Goal: Task Accomplishment & Management: Manage account settings

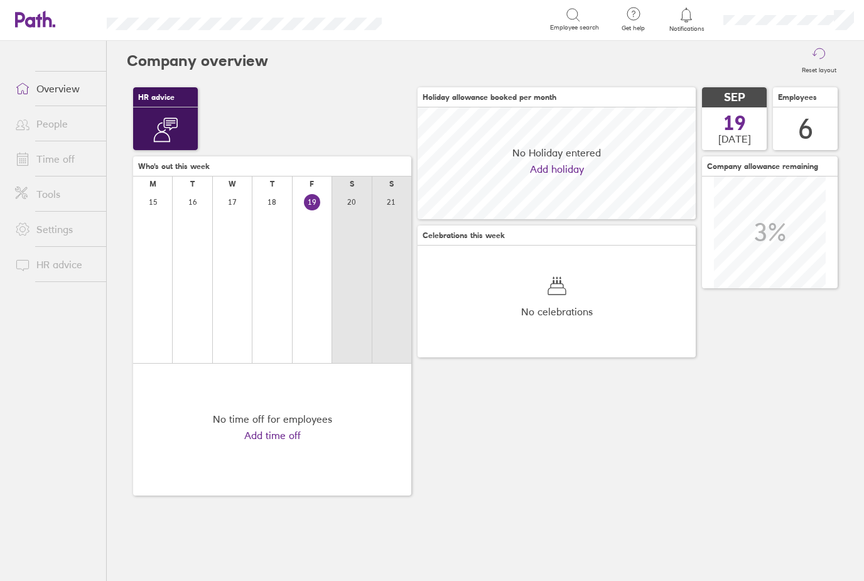
scroll to position [112, 278]
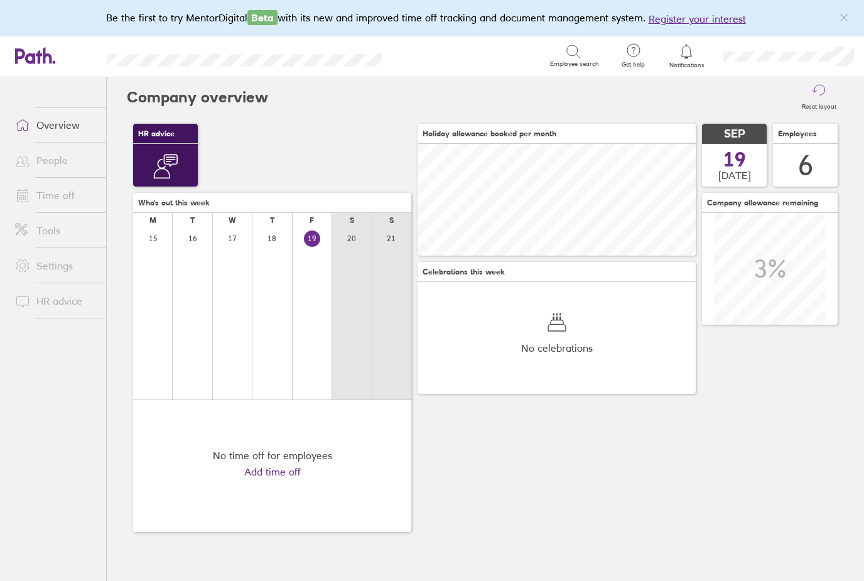
click at [50, 170] on link "People" at bounding box center [55, 160] width 101 height 25
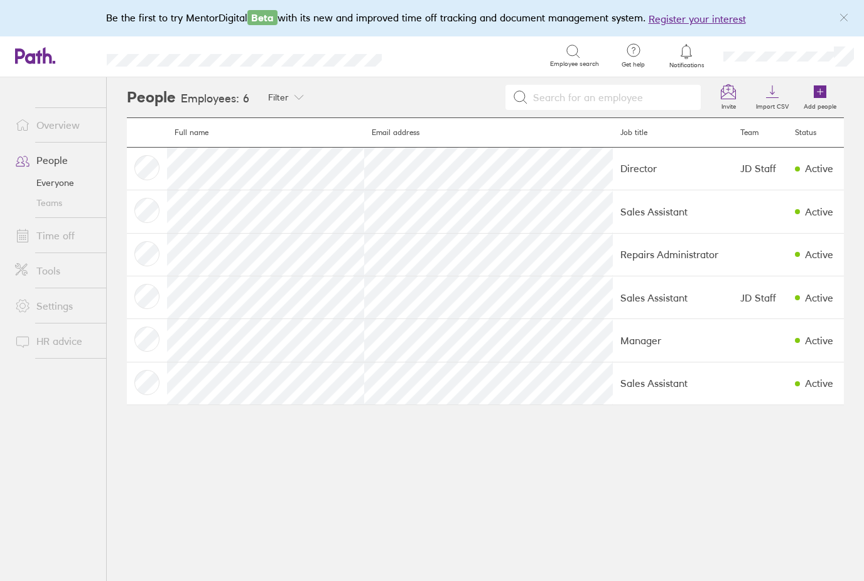
click at [826, 97] on icon at bounding box center [819, 91] width 13 height 13
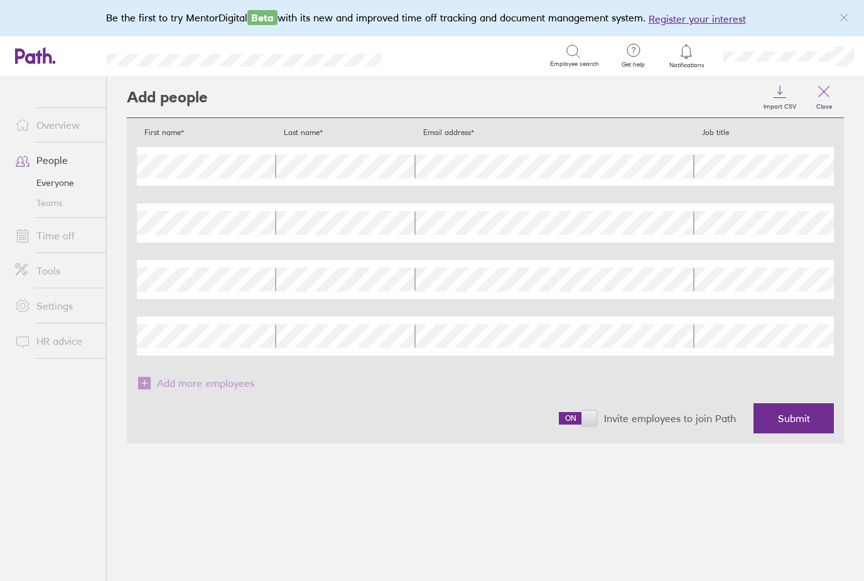
click at [797, 414] on span "Submit" at bounding box center [794, 417] width 32 height 11
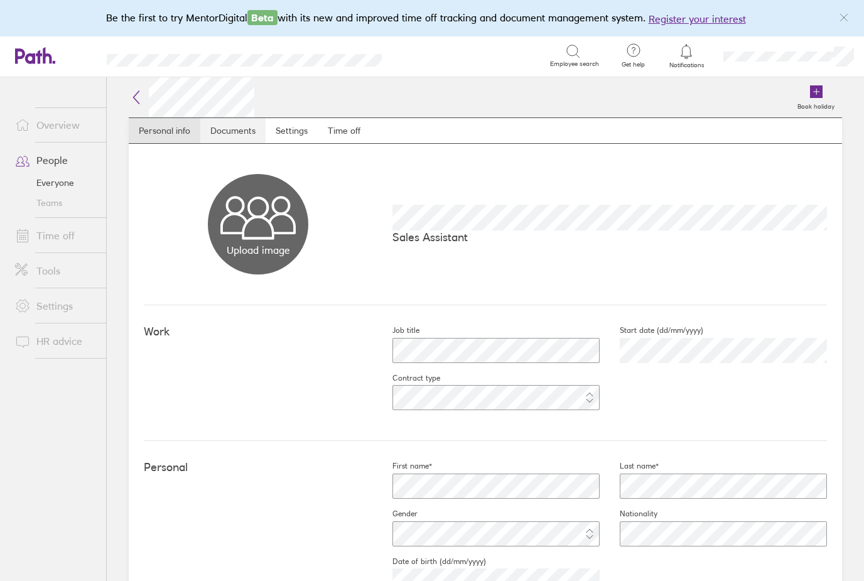
click at [225, 129] on link "Documents" at bounding box center [232, 130] width 65 height 25
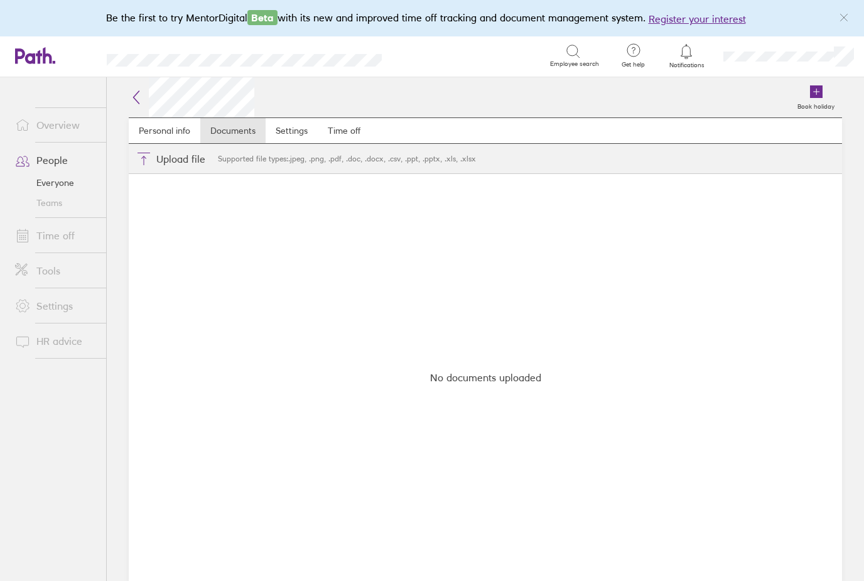
click at [175, 158] on button "Choose files" at bounding box center [171, 159] width 84 height 30
type input "C:\fakepath\JDJ Handbook.pdf"
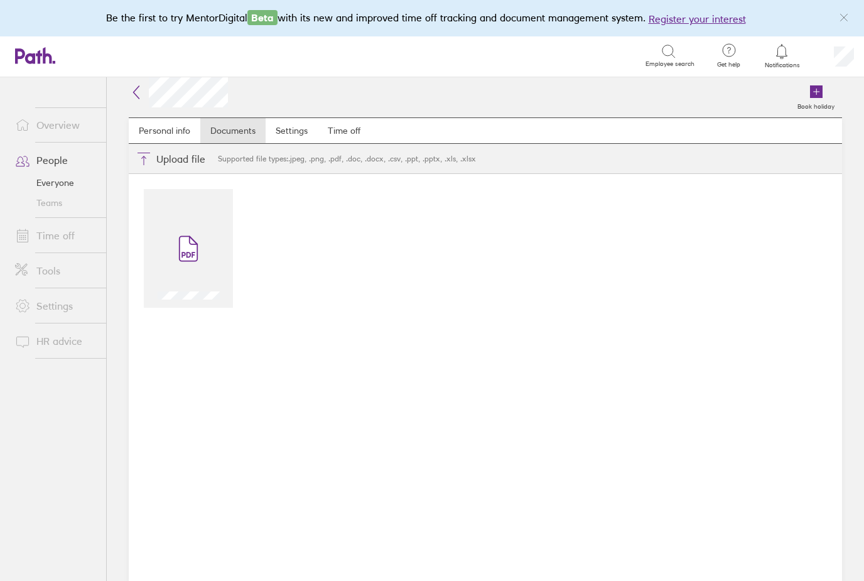
click at [157, 159] on button "Choose files" at bounding box center [171, 159] width 84 height 30
type input "C:\fakepath\[US_STATE][PERSON_NAME] - signed contract.docx"
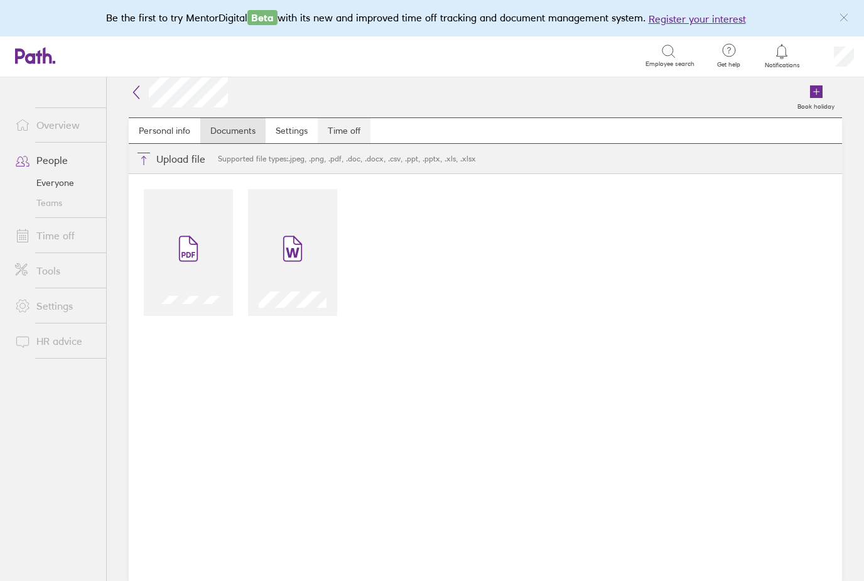
click at [336, 135] on link "Time off" at bounding box center [344, 130] width 53 height 25
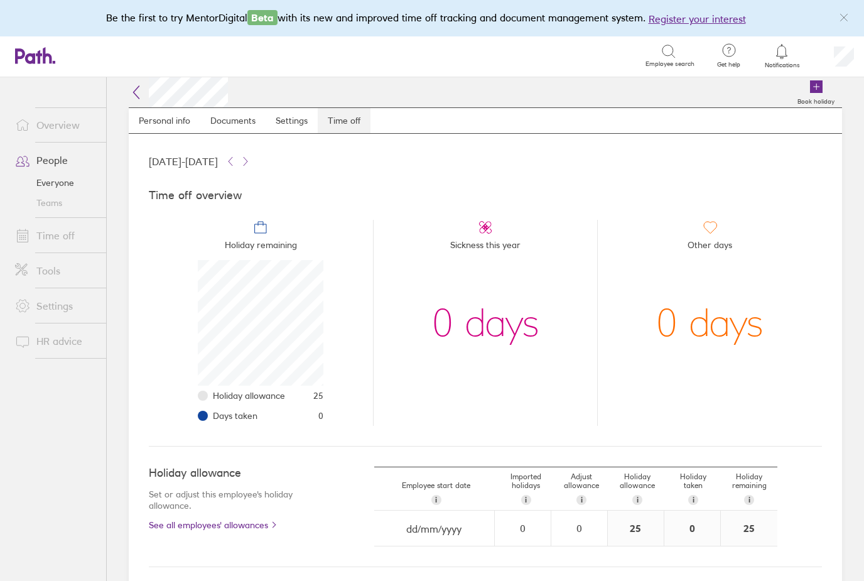
scroll to position [126, 126]
click at [581, 534] on div "0" at bounding box center [579, 527] width 55 height 11
click at [596, 539] on div "-" at bounding box center [596, 534] width 10 height 10
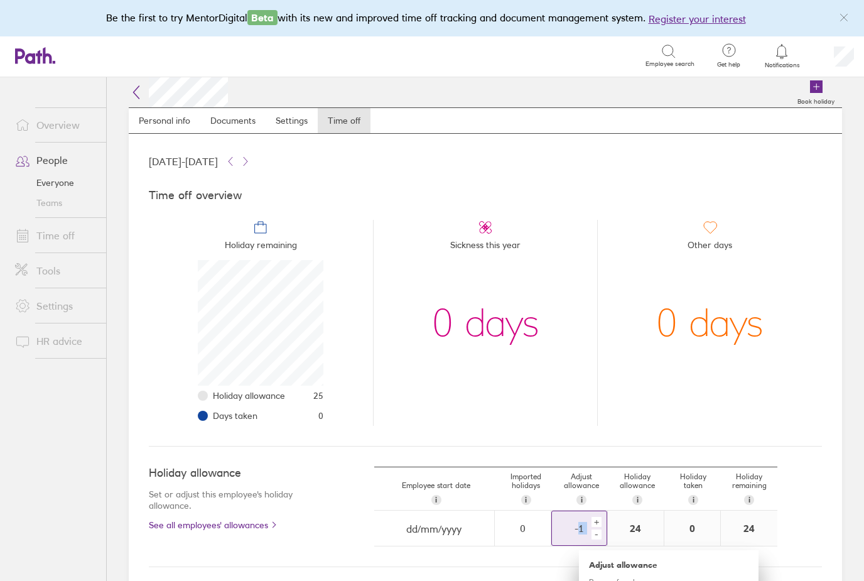
click at [596, 539] on div "-" at bounding box center [596, 534] width 10 height 10
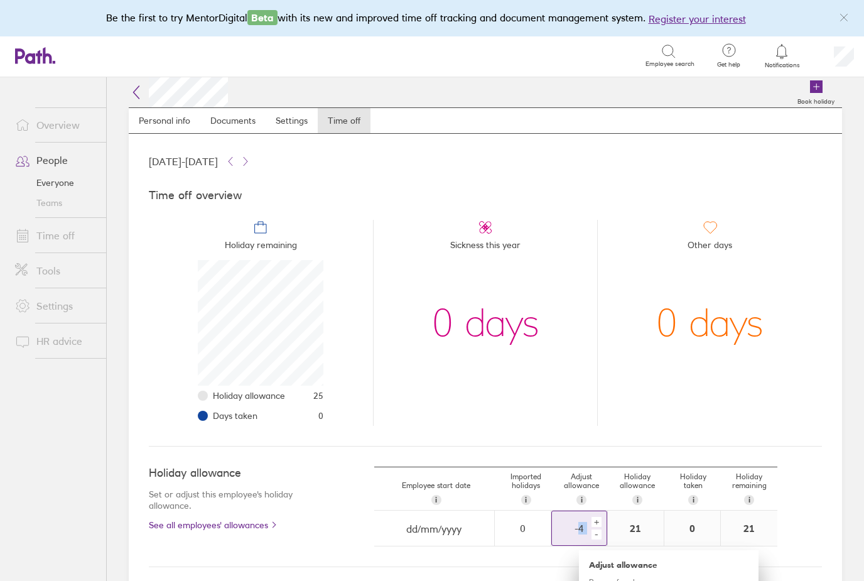
click at [596, 539] on div "-" at bounding box center [596, 534] width 10 height 10
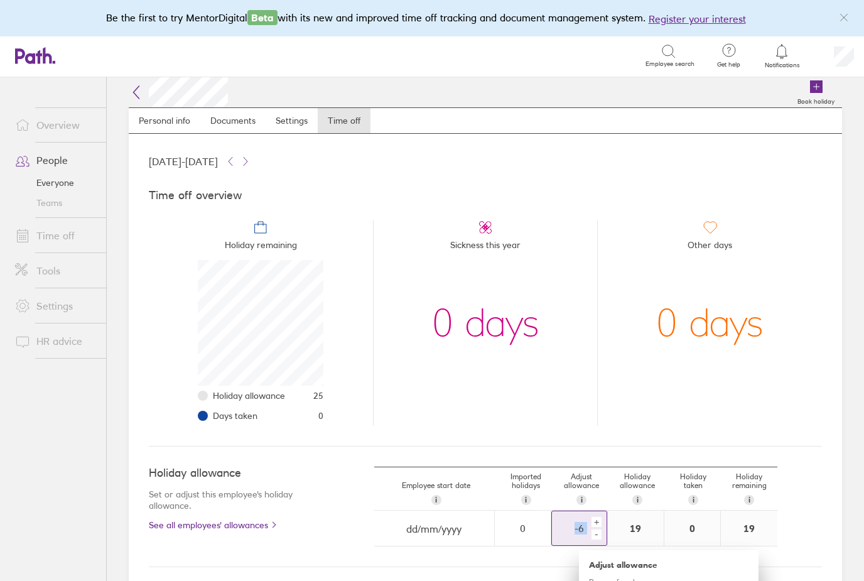
click at [596, 539] on div "-" at bounding box center [596, 534] width 10 height 10
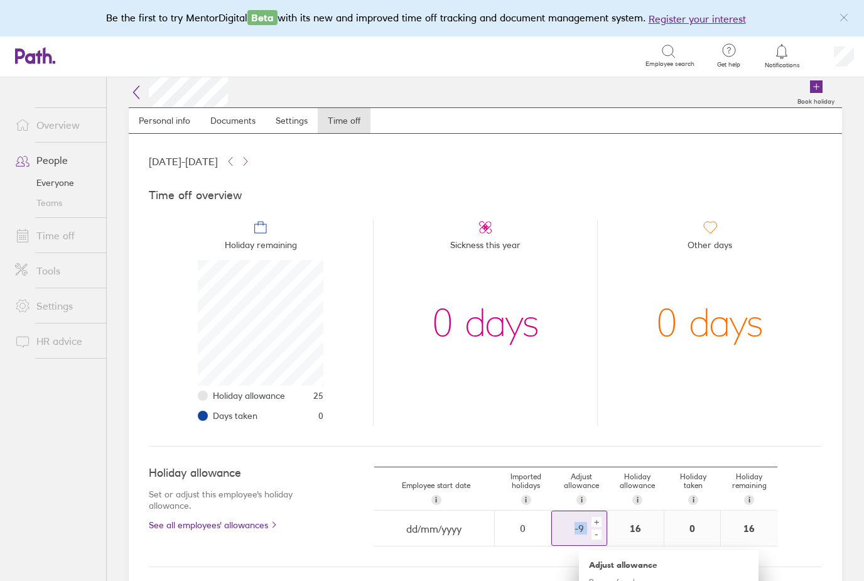
click at [596, 539] on div "-" at bounding box center [596, 534] width 10 height 10
click at [596, 538] on div "-" at bounding box center [596, 534] width 10 height 10
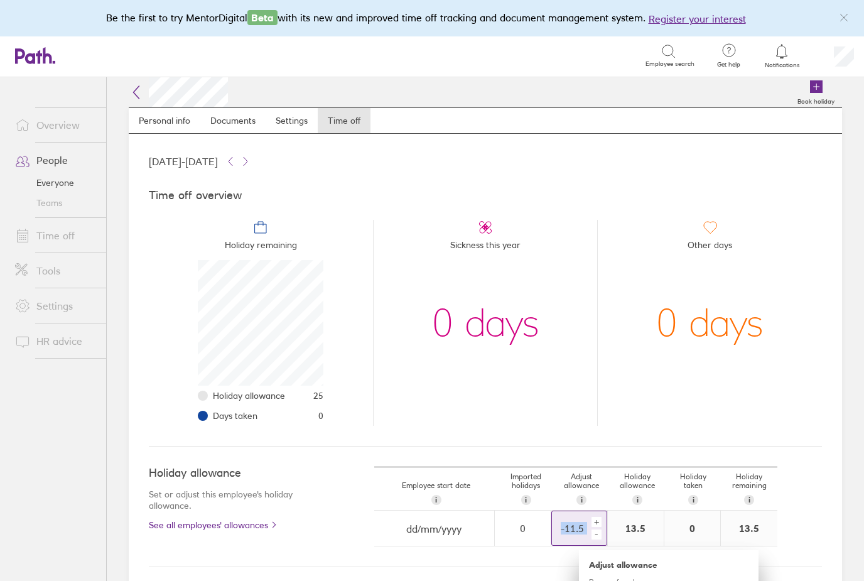
click at [596, 538] on div "-" at bounding box center [596, 534] width 10 height 10
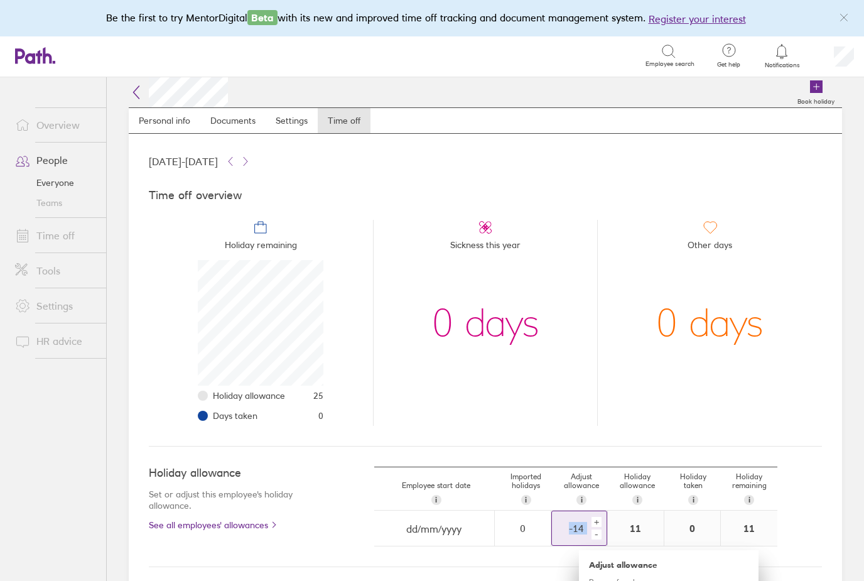
click at [596, 538] on div "-" at bounding box center [596, 534] width 10 height 10
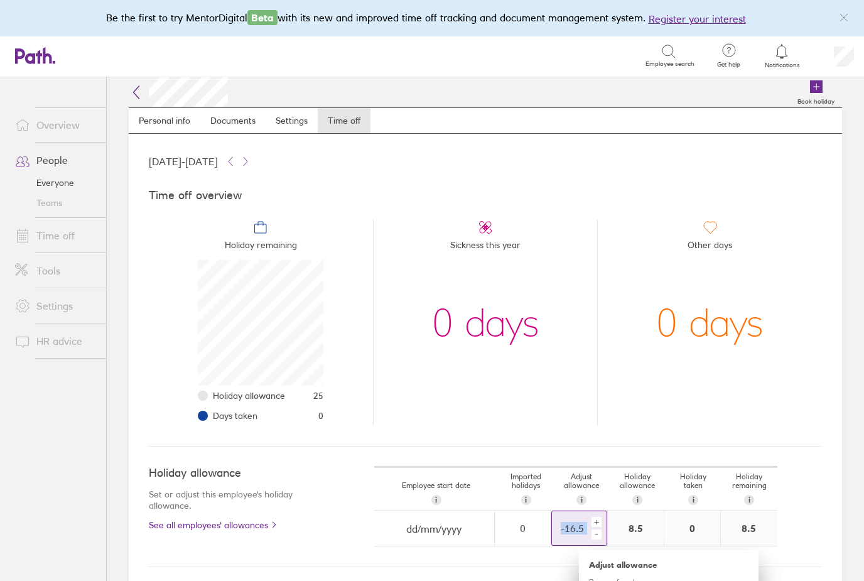
click at [596, 538] on div "-" at bounding box center [596, 534] width 10 height 10
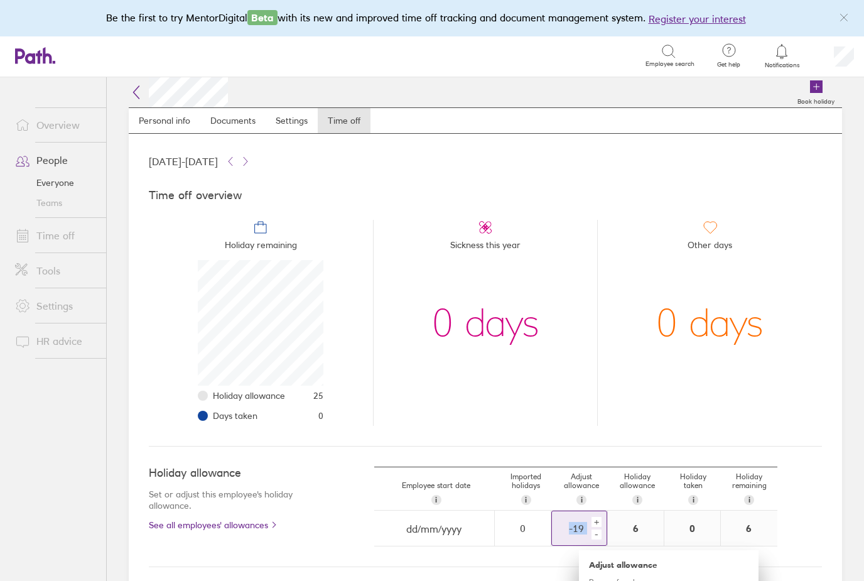
click at [596, 538] on div "-" at bounding box center [596, 534] width 10 height 10
click at [596, 539] on div "-" at bounding box center [596, 534] width 10 height 10
click at [819, 495] on div "Employee start date i The date this employee started at your company. Used for …" at bounding box center [598, 506] width 448 height 80
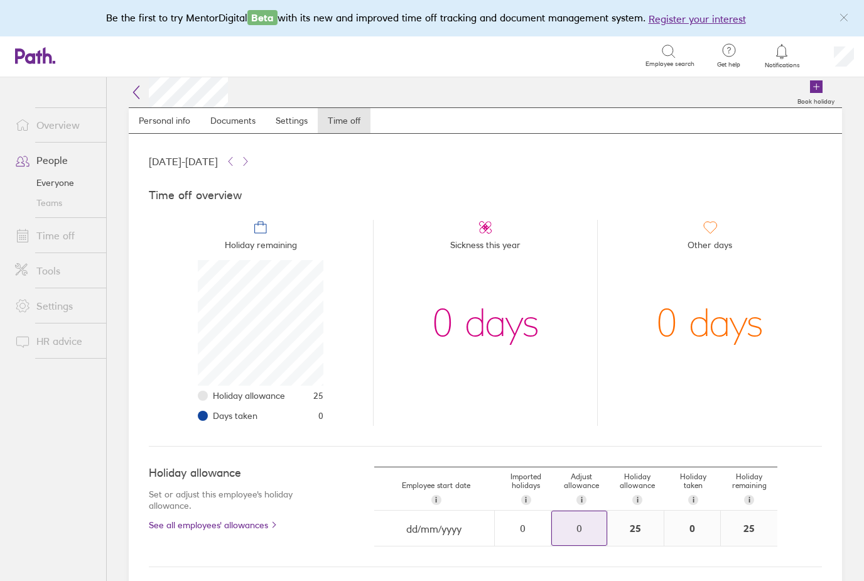
click at [579, 534] on div "0" at bounding box center [579, 527] width 55 height 11
click at [594, 539] on div "-" at bounding box center [596, 534] width 10 height 10
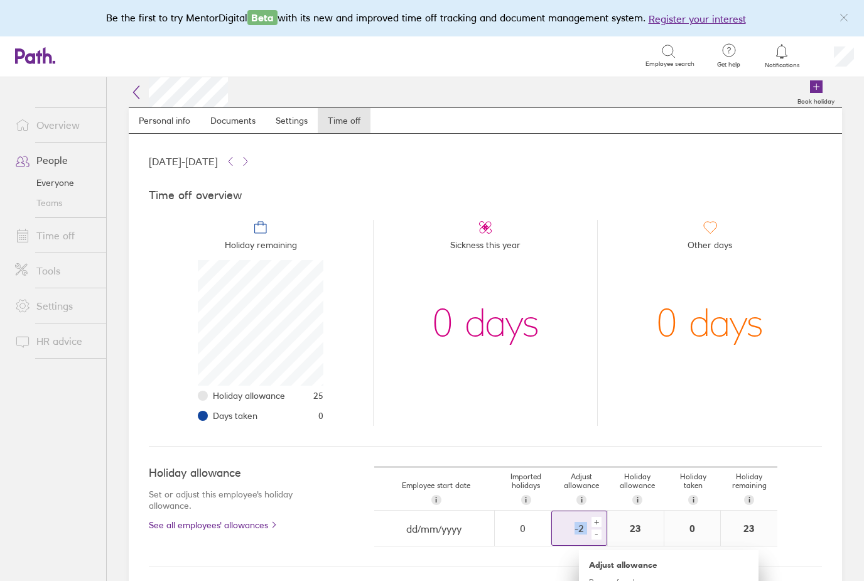
click at [594, 539] on div "-" at bounding box center [596, 534] width 10 height 10
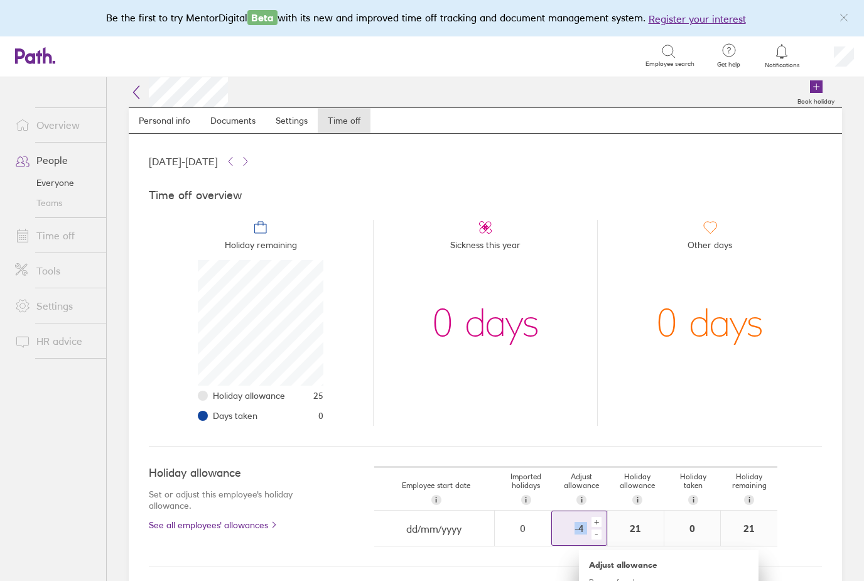
click at [594, 539] on div "-" at bounding box center [596, 534] width 10 height 10
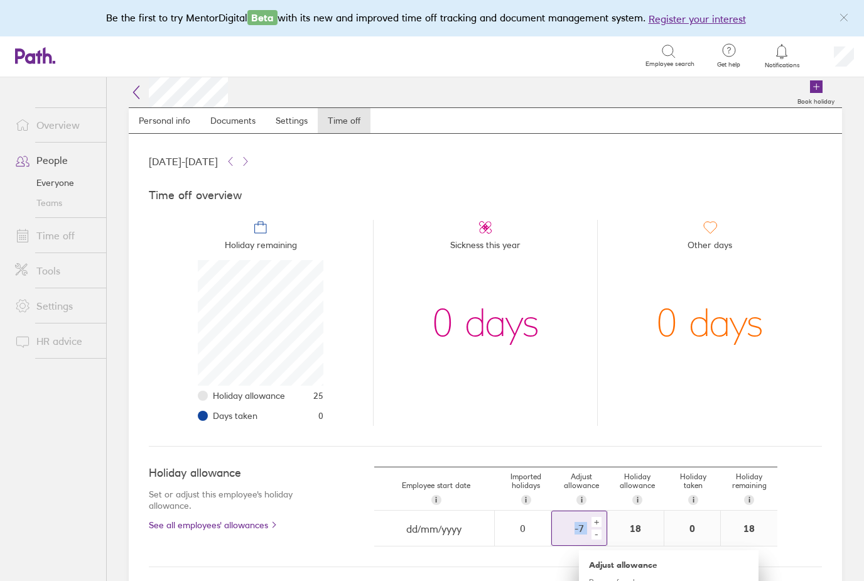
click at [594, 539] on div "-" at bounding box center [596, 534] width 10 height 10
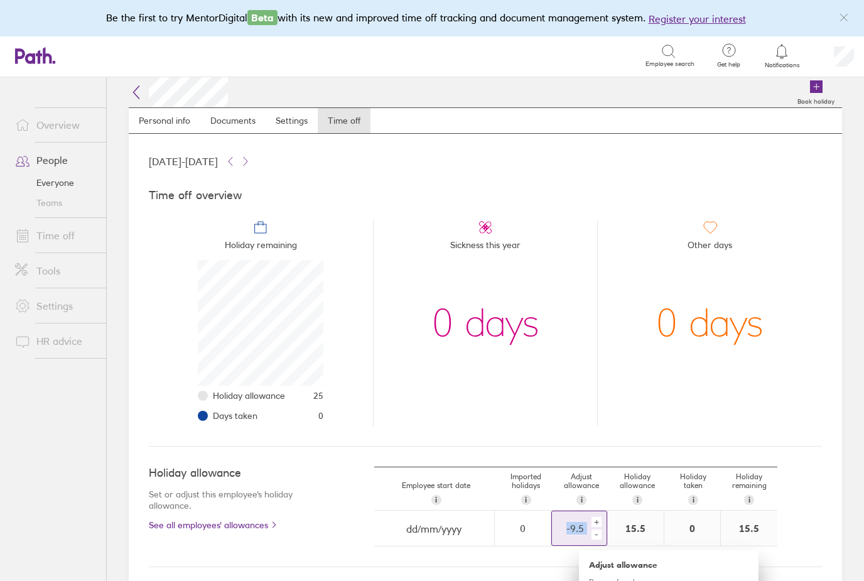
click at [594, 539] on div "-" at bounding box center [596, 534] width 10 height 10
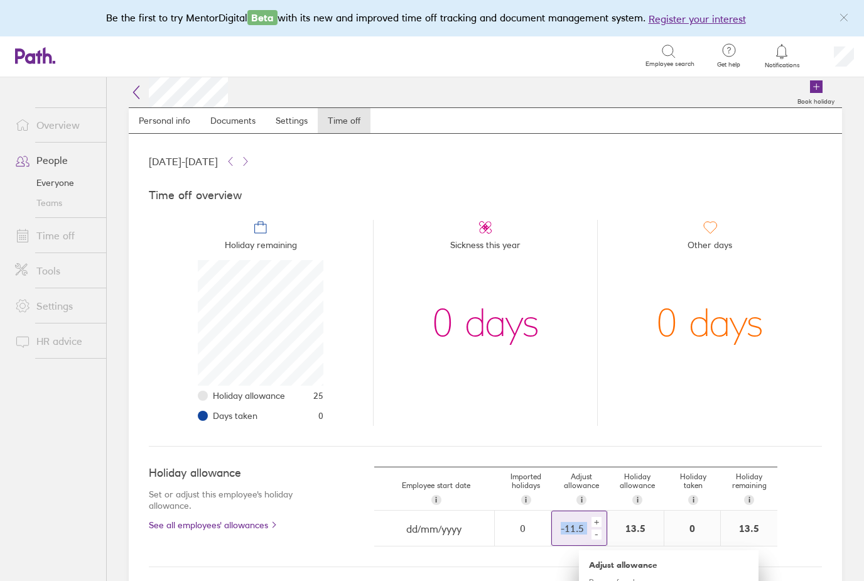
click at [594, 539] on div "-" at bounding box center [596, 534] width 10 height 10
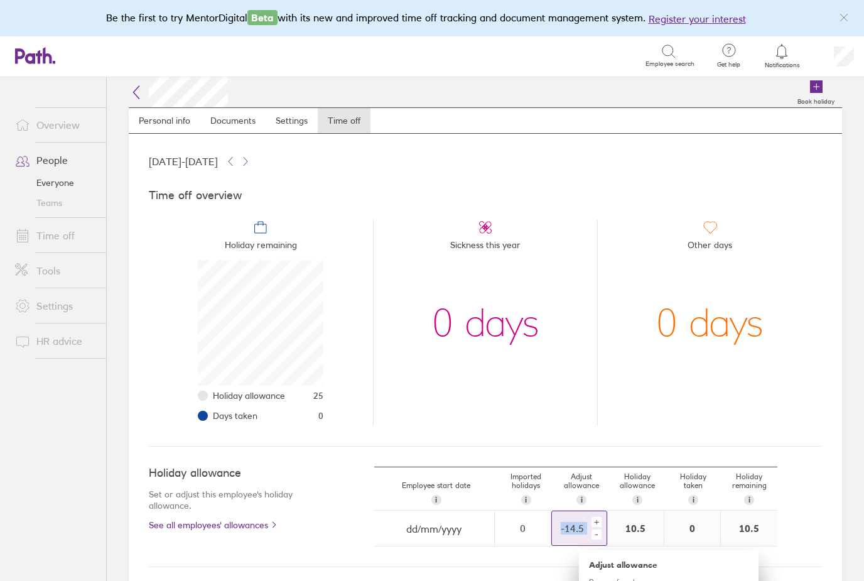
click at [594, 539] on div "-" at bounding box center [596, 534] width 10 height 10
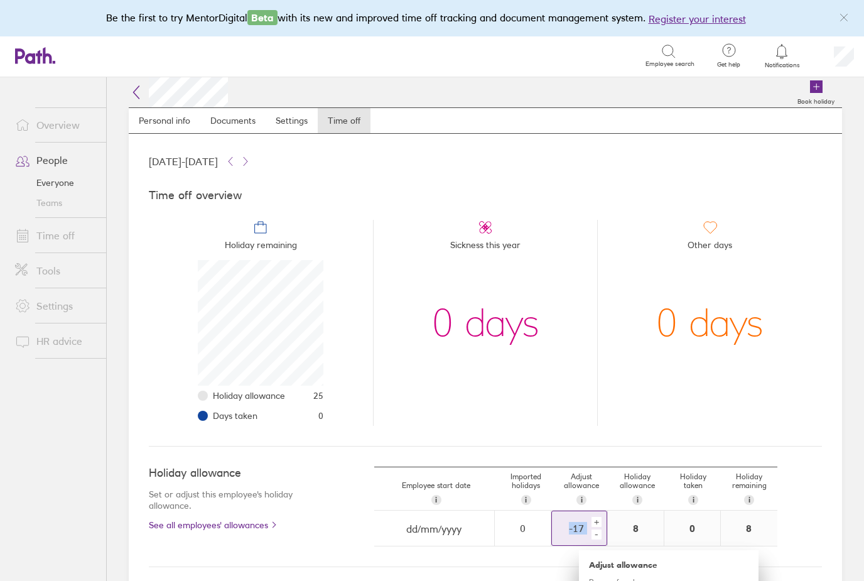
click at [594, 539] on div "-" at bounding box center [596, 534] width 10 height 10
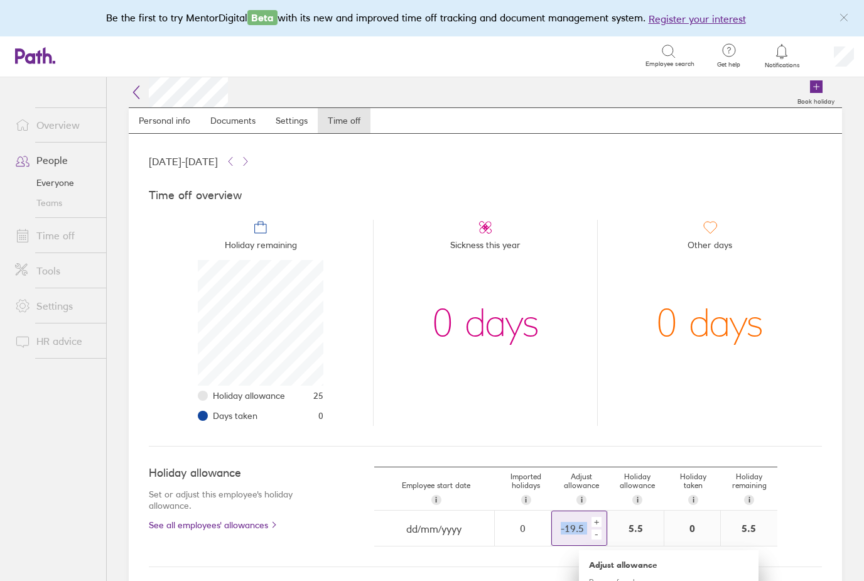
click at [594, 539] on div "-" at bounding box center [596, 534] width 10 height 10
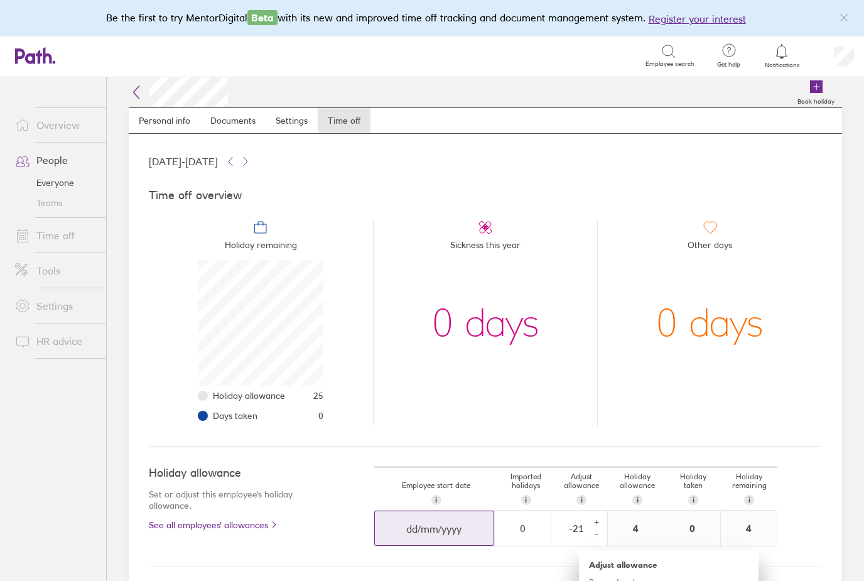
click at [412, 536] on div "Navigate forward to interact with the calendar and select a date. Press the que…" at bounding box center [434, 528] width 119 height 35
select select "August"
select select "2025"
select select "September"
select select "2025"
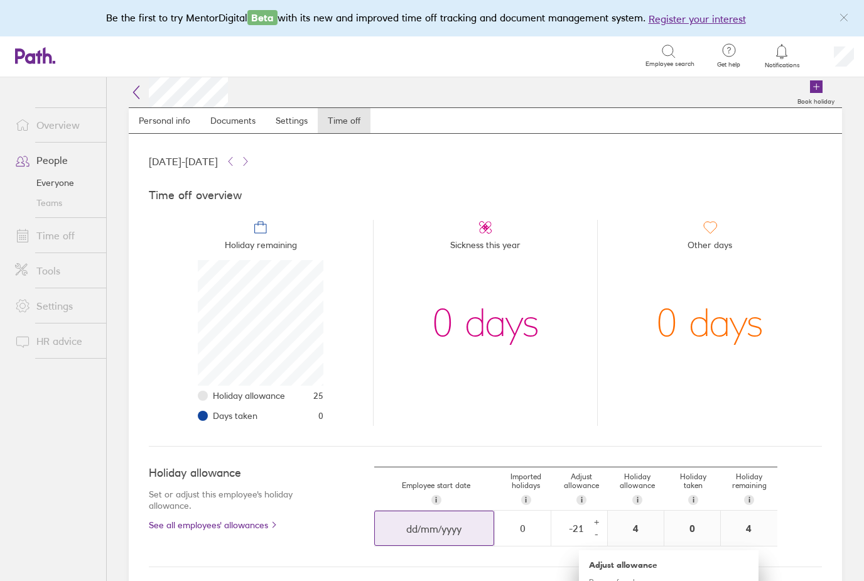
select select "October"
select select "2025"
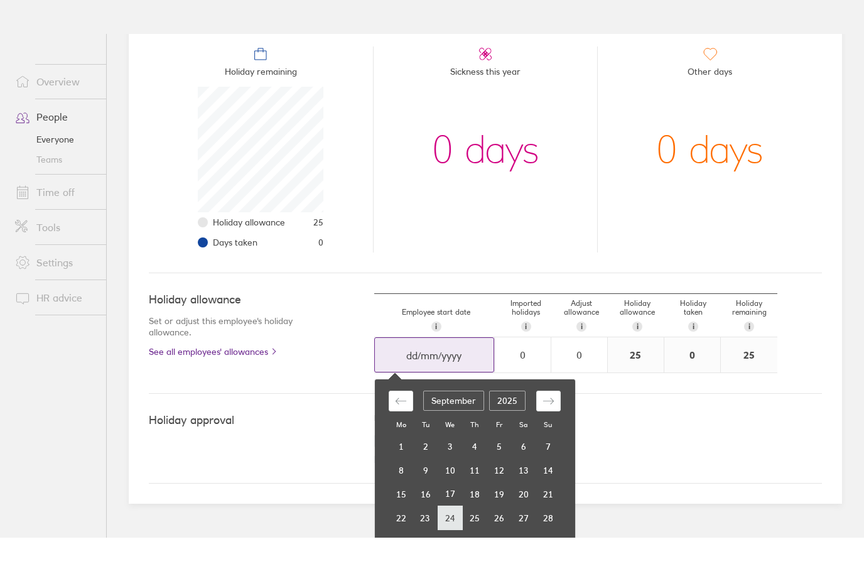
scroll to position [129, 0]
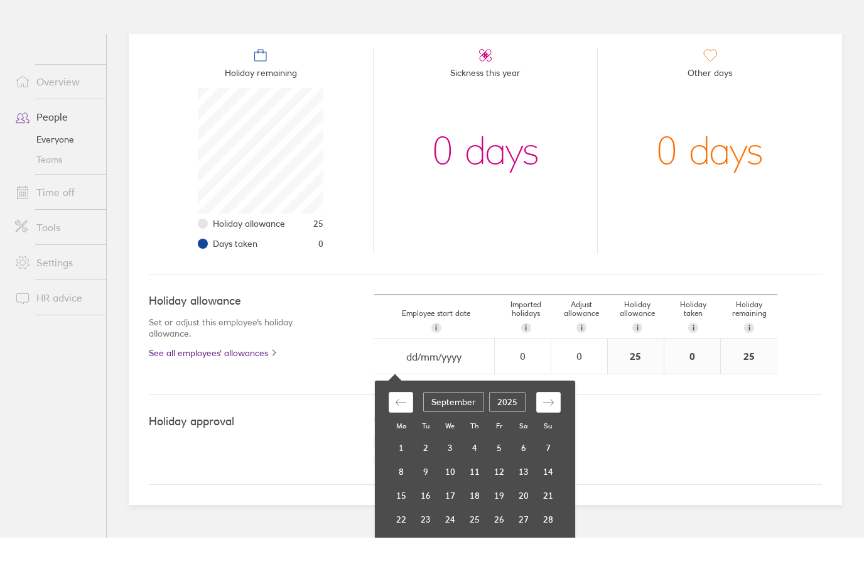
click at [413, 574] on td "29" at bounding box center [401, 586] width 24 height 24
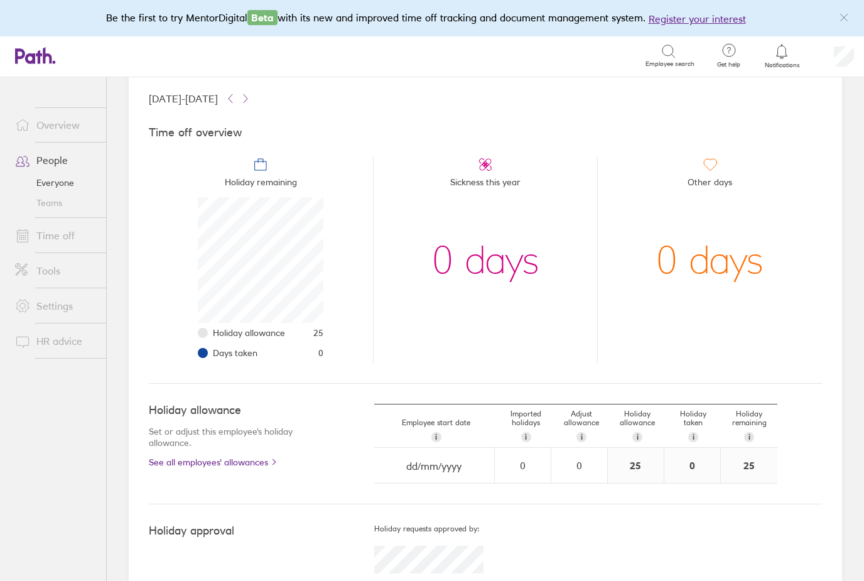
type input "[DATE]"
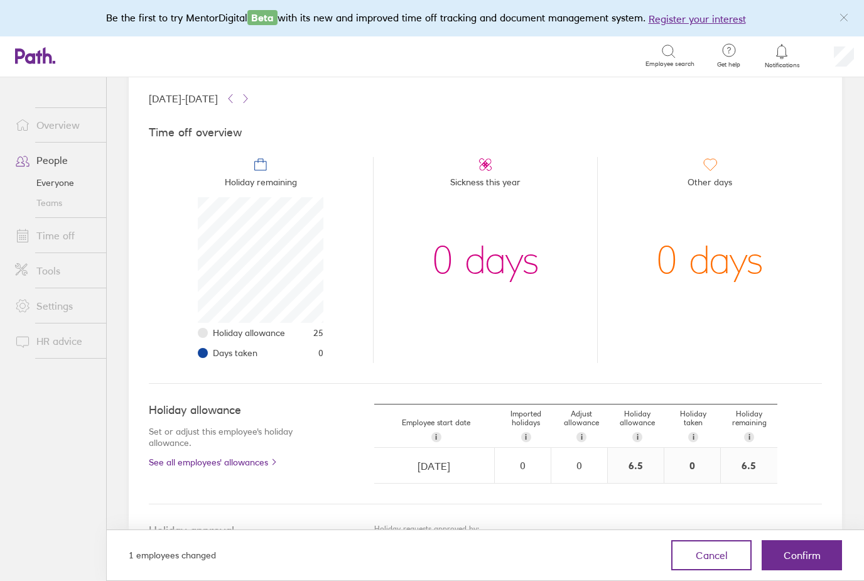
click at [825, 406] on div "[DATE] - [DATE] Time off overview Holiday remaining Holiday allowance 25 Days t…" at bounding box center [485, 342] width 713 height 542
click at [789, 568] on button "Confirm" at bounding box center [801, 555] width 80 height 30
click at [793, 561] on button "Confirm" at bounding box center [801, 555] width 80 height 30
click at [818, 554] on span "Confirm" at bounding box center [801, 554] width 37 height 11
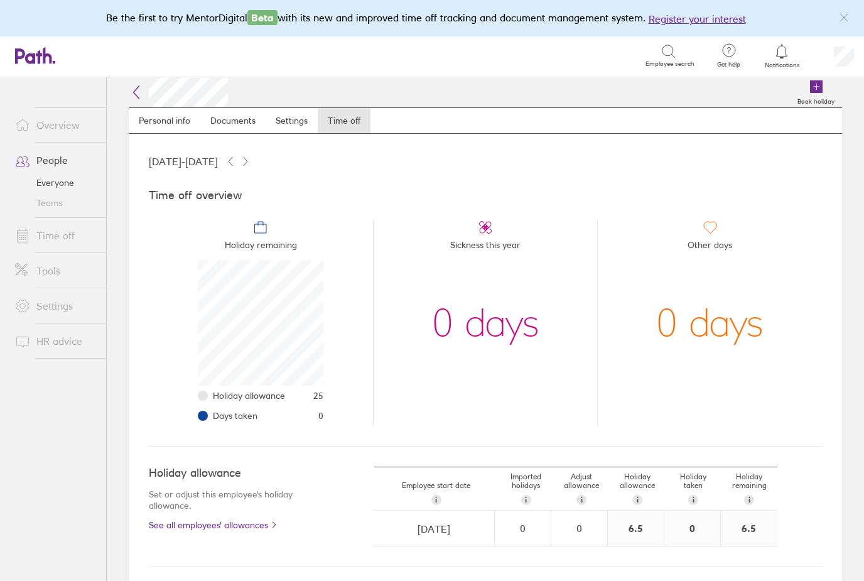
scroll to position [0, 0]
click at [282, 108] on link "Settings" at bounding box center [292, 120] width 52 height 25
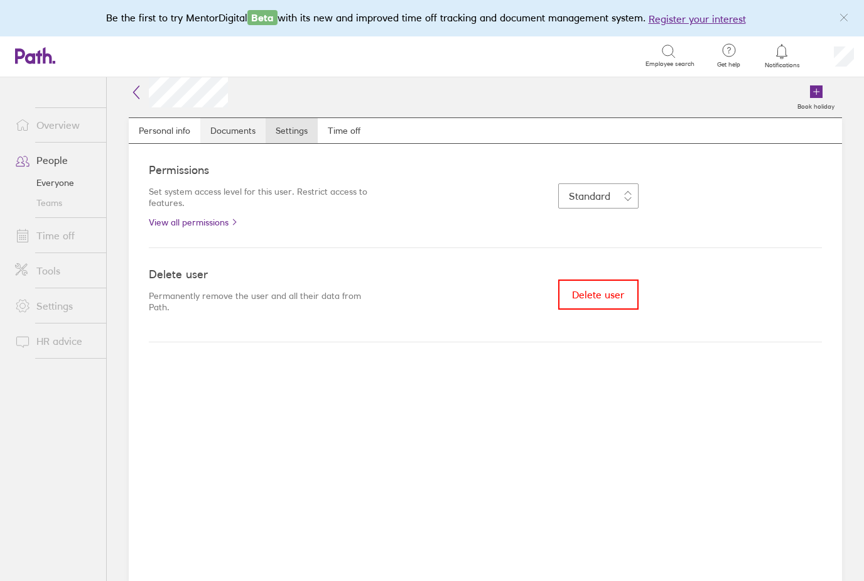
click at [234, 118] on link "Documents" at bounding box center [232, 130] width 65 height 25
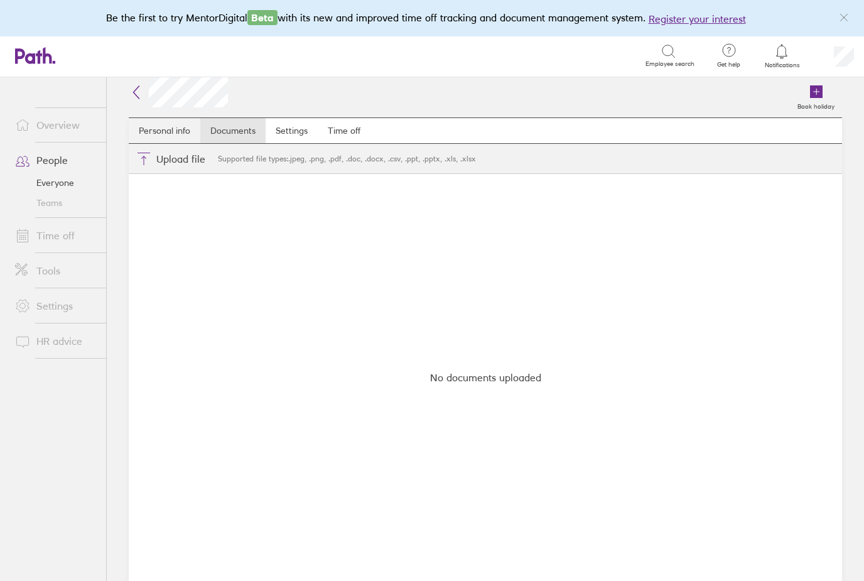
click at [172, 118] on link "Personal info" at bounding box center [165, 130] width 72 height 25
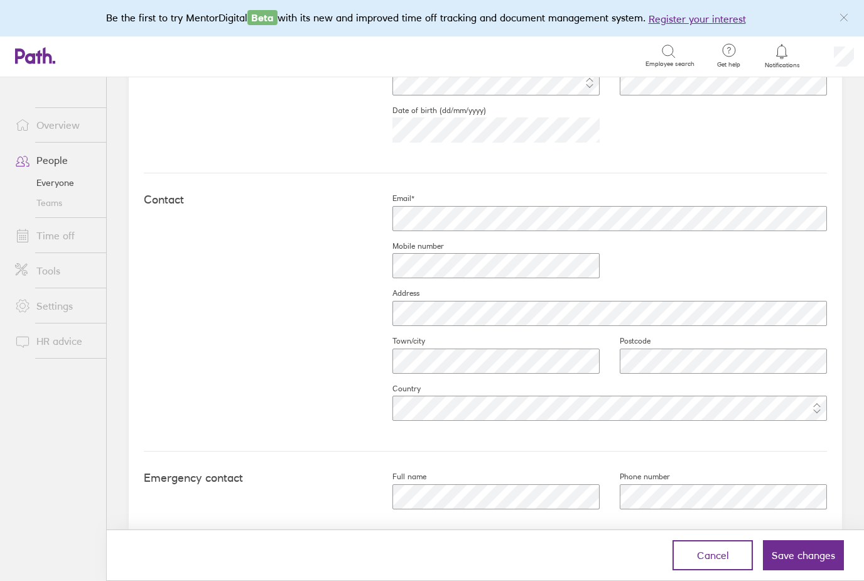
scroll to position [440, 0]
click at [790, 557] on span "Save changes" at bounding box center [802, 554] width 63 height 11
click at [809, 565] on button "Save changes" at bounding box center [803, 555] width 81 height 30
click at [809, 557] on span "Save changes" at bounding box center [802, 554] width 63 height 11
